Goal: Task Accomplishment & Management: Use online tool/utility

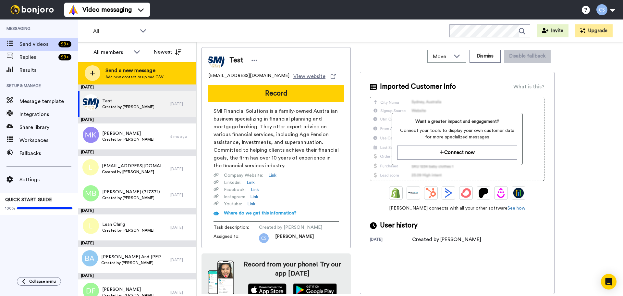
click at [98, 76] on div at bounding box center [93, 73] width 16 height 16
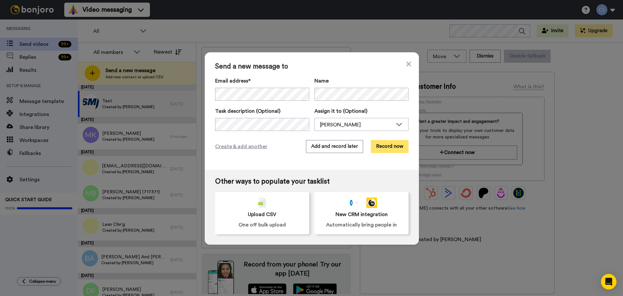
click at [384, 143] on button "Record now" at bounding box center [390, 146] width 38 height 13
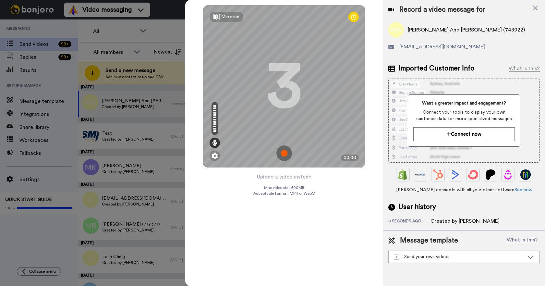
click at [287, 153] on img at bounding box center [285, 153] width 16 height 16
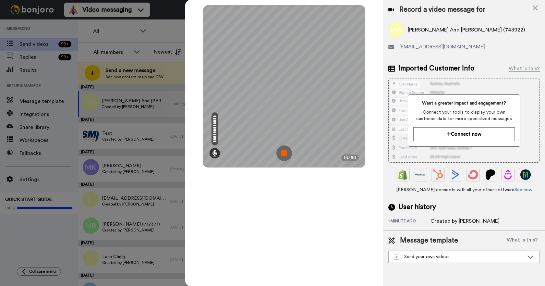
click at [286, 153] on img at bounding box center [285, 153] width 16 height 16
